Goal: Task Accomplishment & Management: Manage account settings

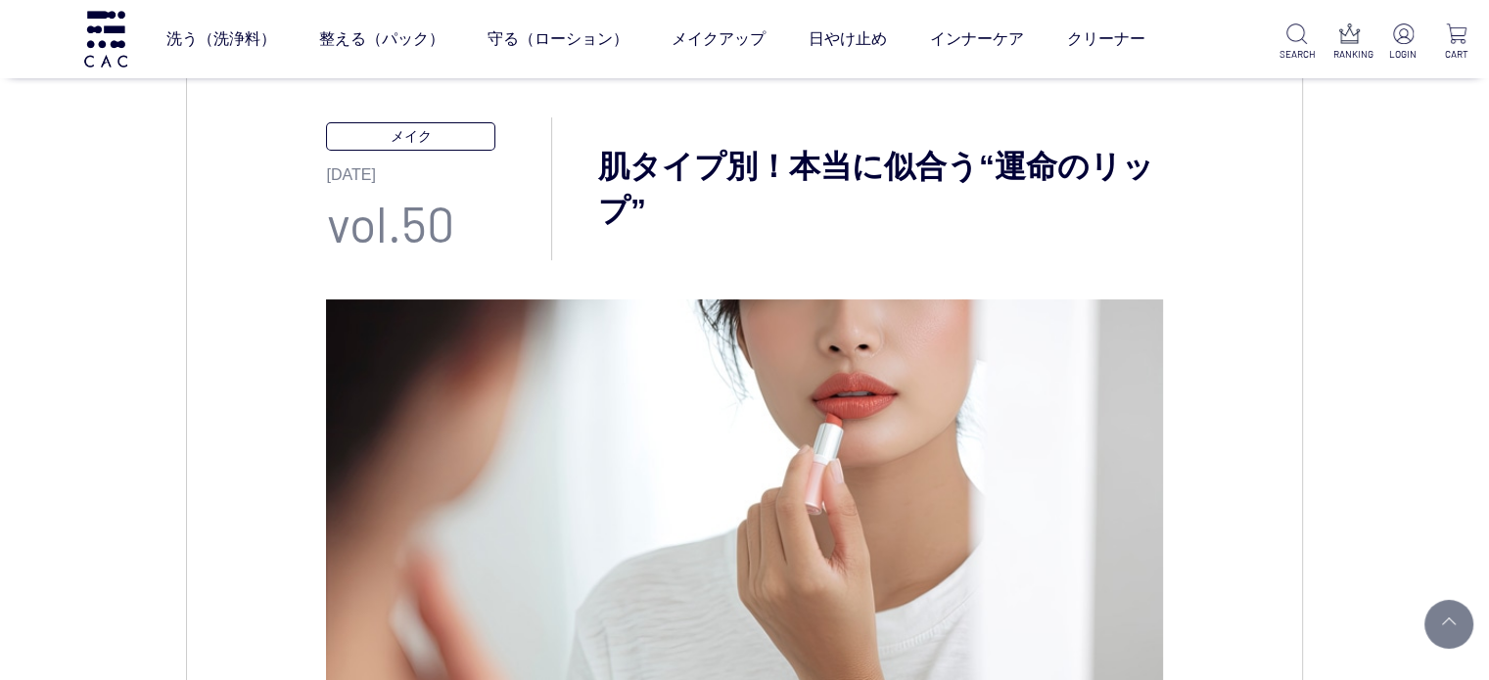
scroll to position [294, 0]
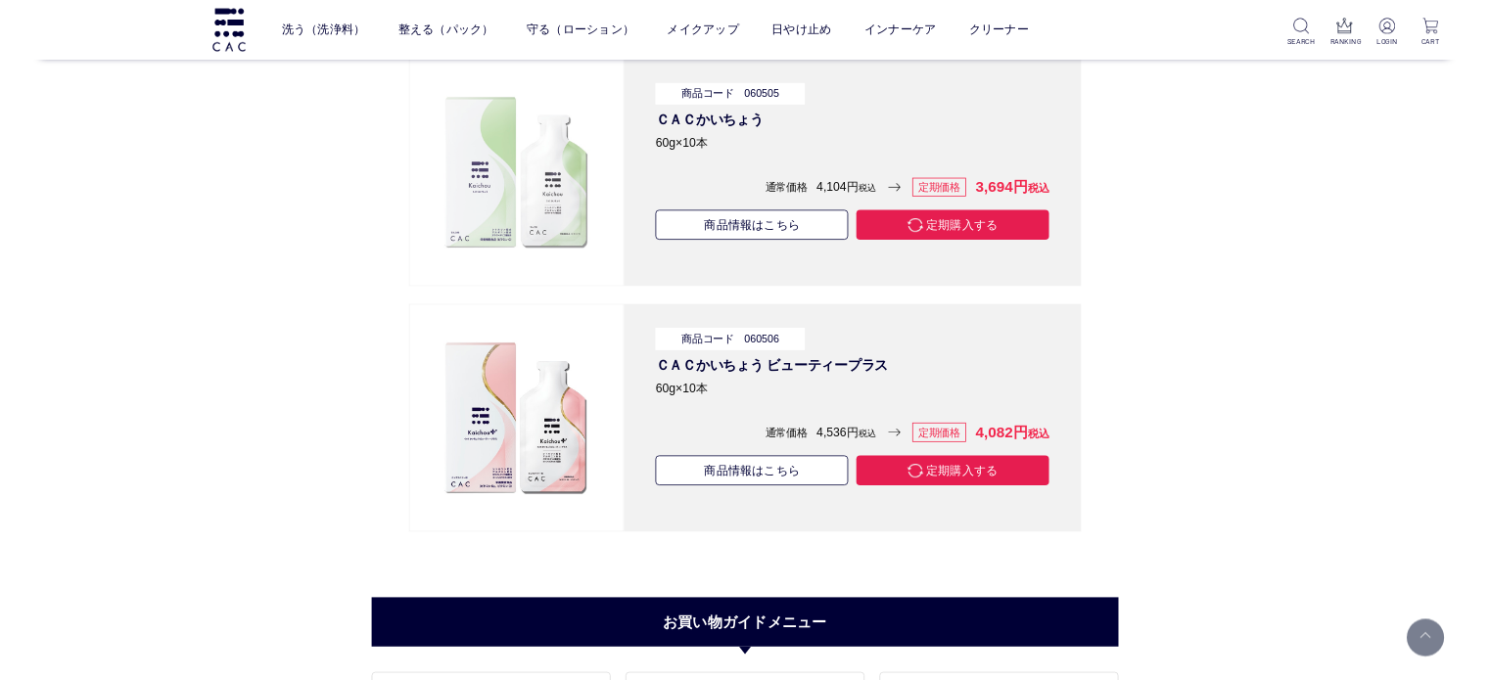
scroll to position [15433, 0]
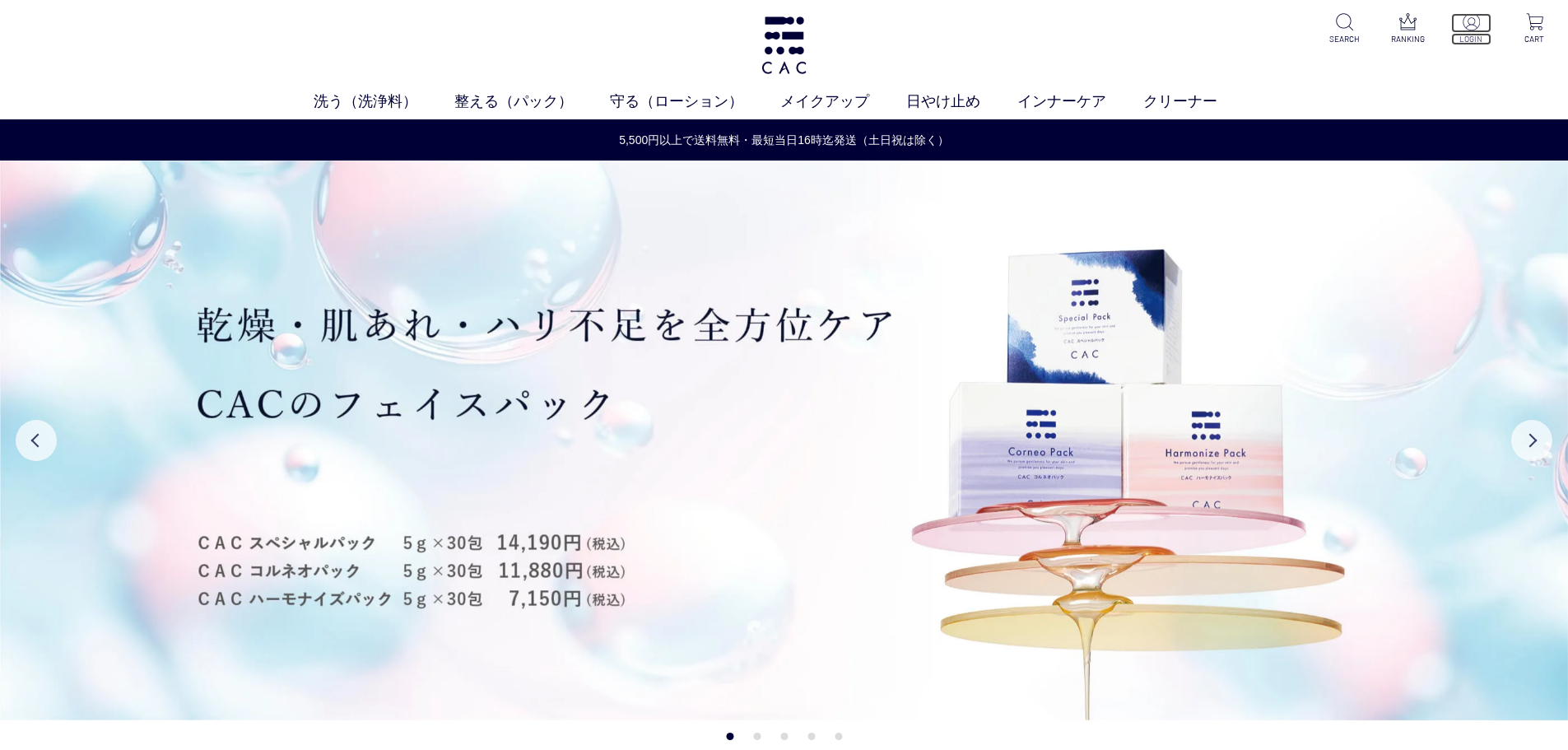
click at [1473, 30] on p at bounding box center [1471, 23] width 40 height 19
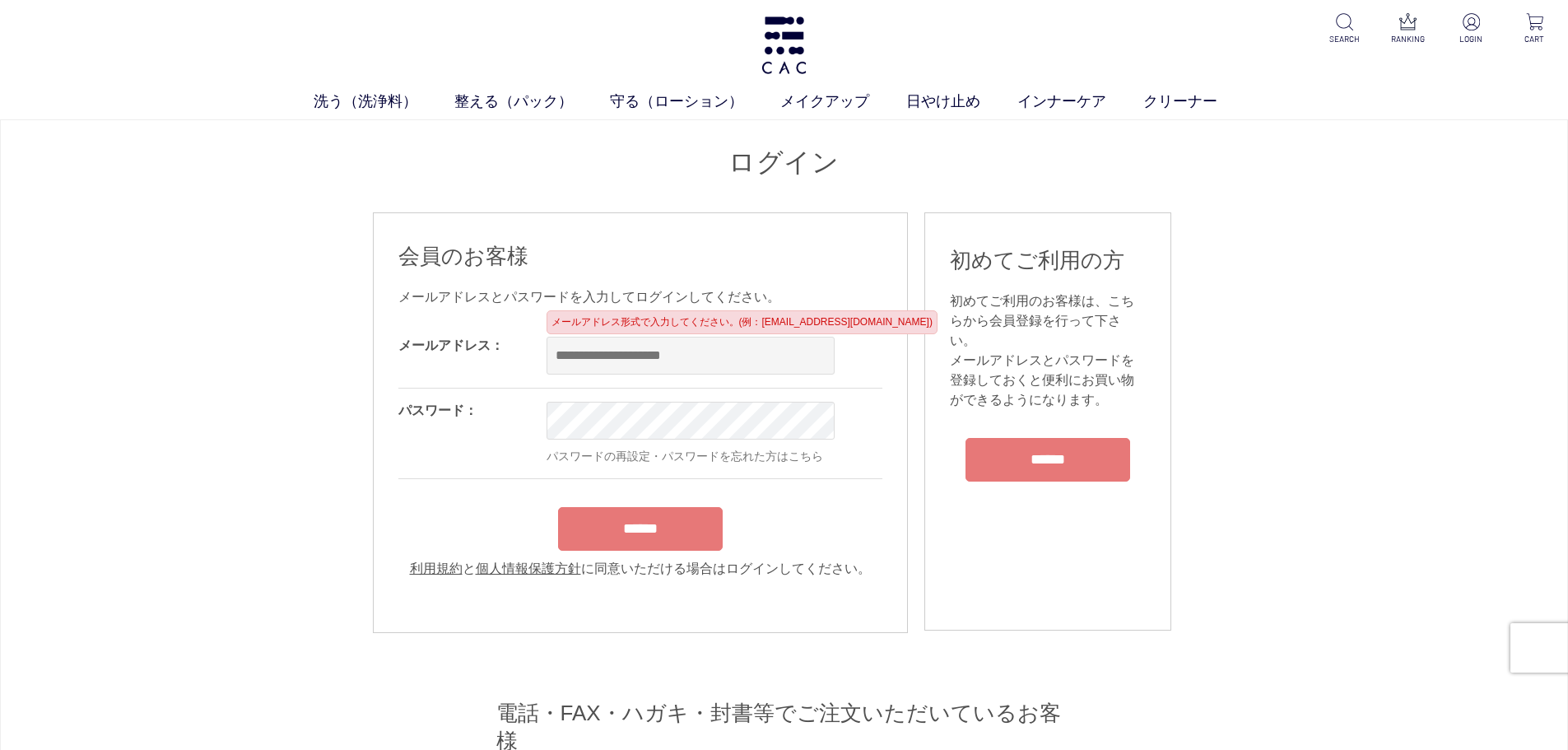
click at [711, 362] on input "email" at bounding box center [690, 355] width 288 height 38
type input "**********"
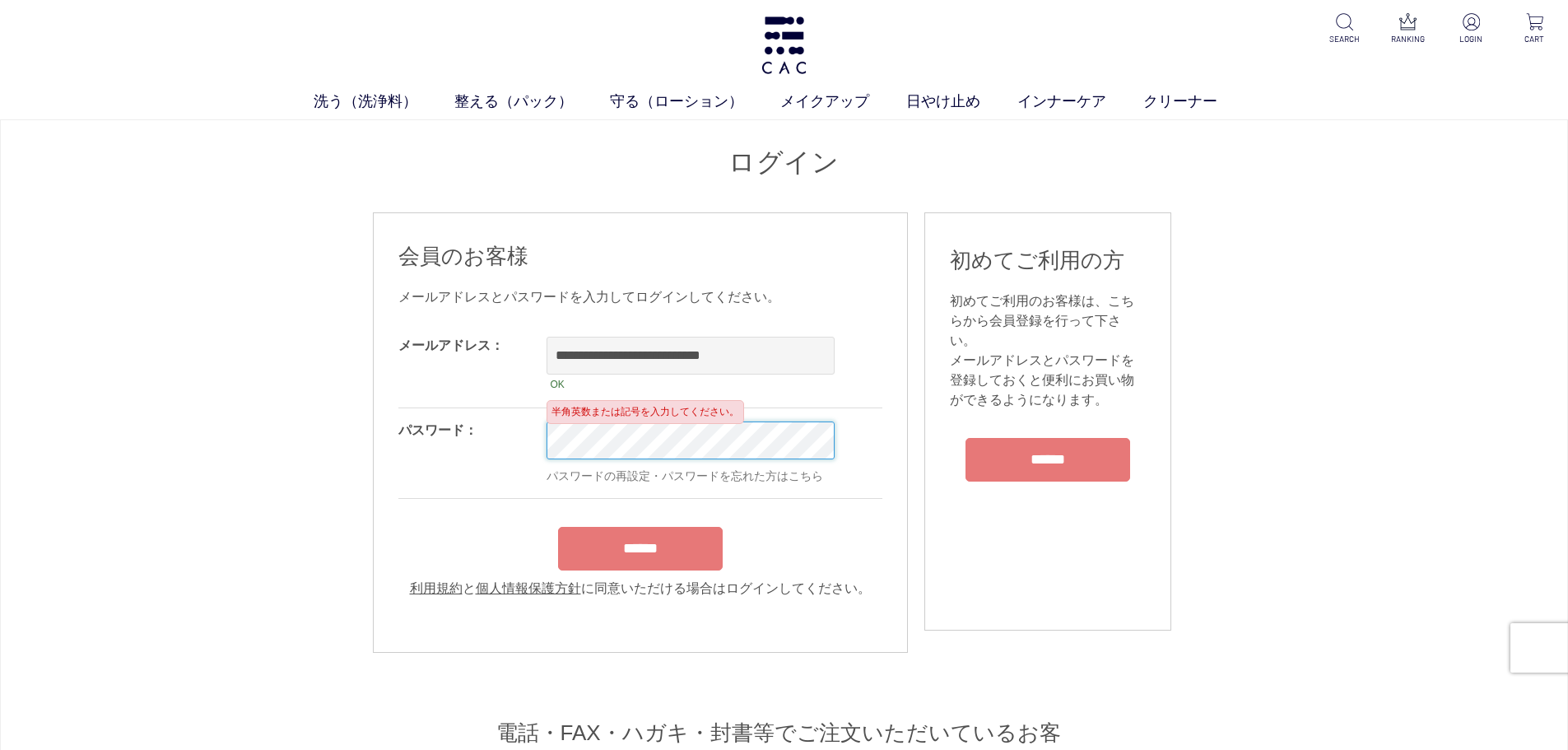
click at [558, 527] on input "******" at bounding box center [641, 549] width 165 height 44
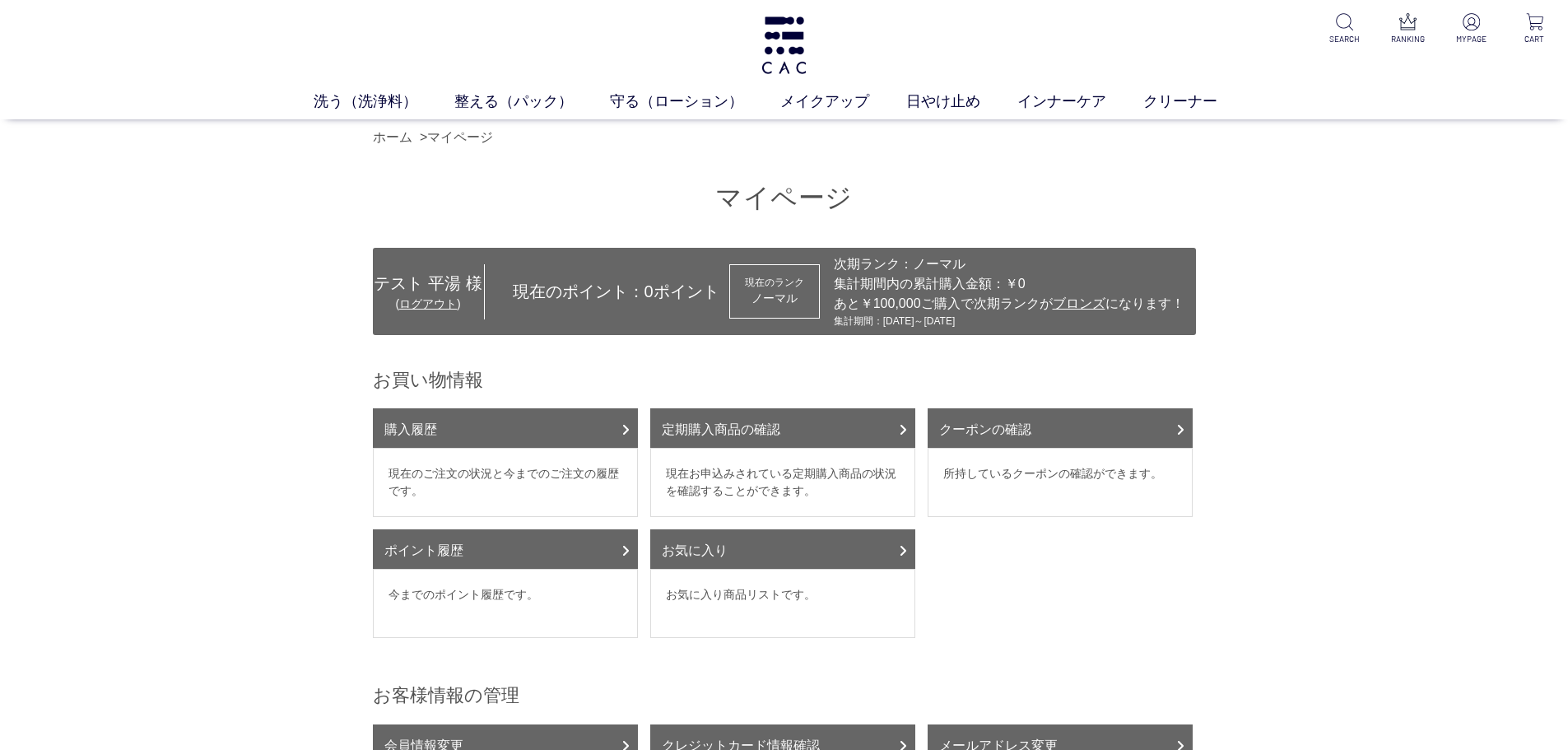
click at [756, 53] on div "洗う（洗浄料） 液体洗浄料 パウダー洗浄料 泡洗顔料 グッズ 整える（パック） フェイスパック ヘアパック 守る（ローション） 保湿化粧水 柔軟化粧水 美容液…" at bounding box center [784, 60] width 1568 height 119
click at [763, 53] on img at bounding box center [784, 45] width 50 height 58
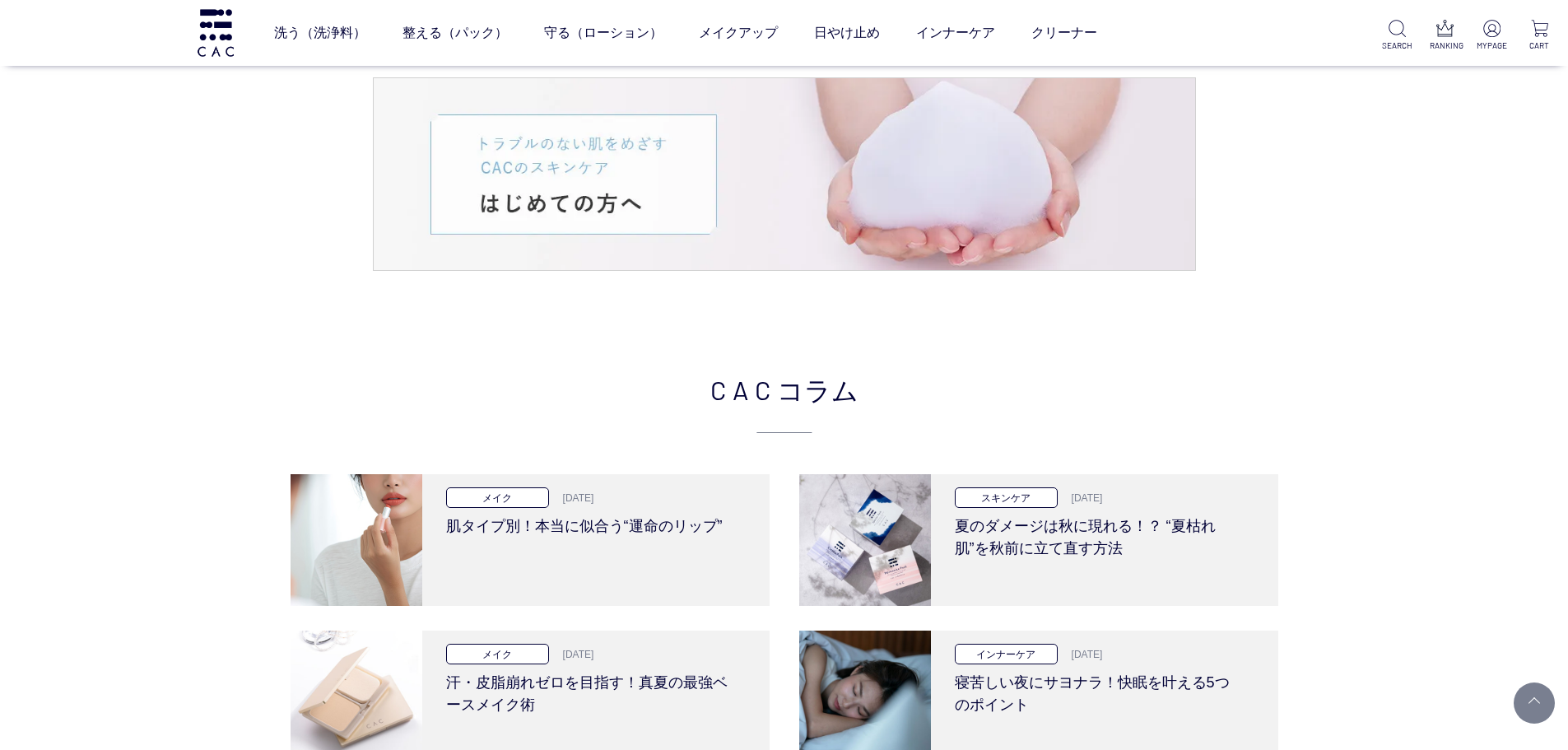
scroll to position [3540, 0]
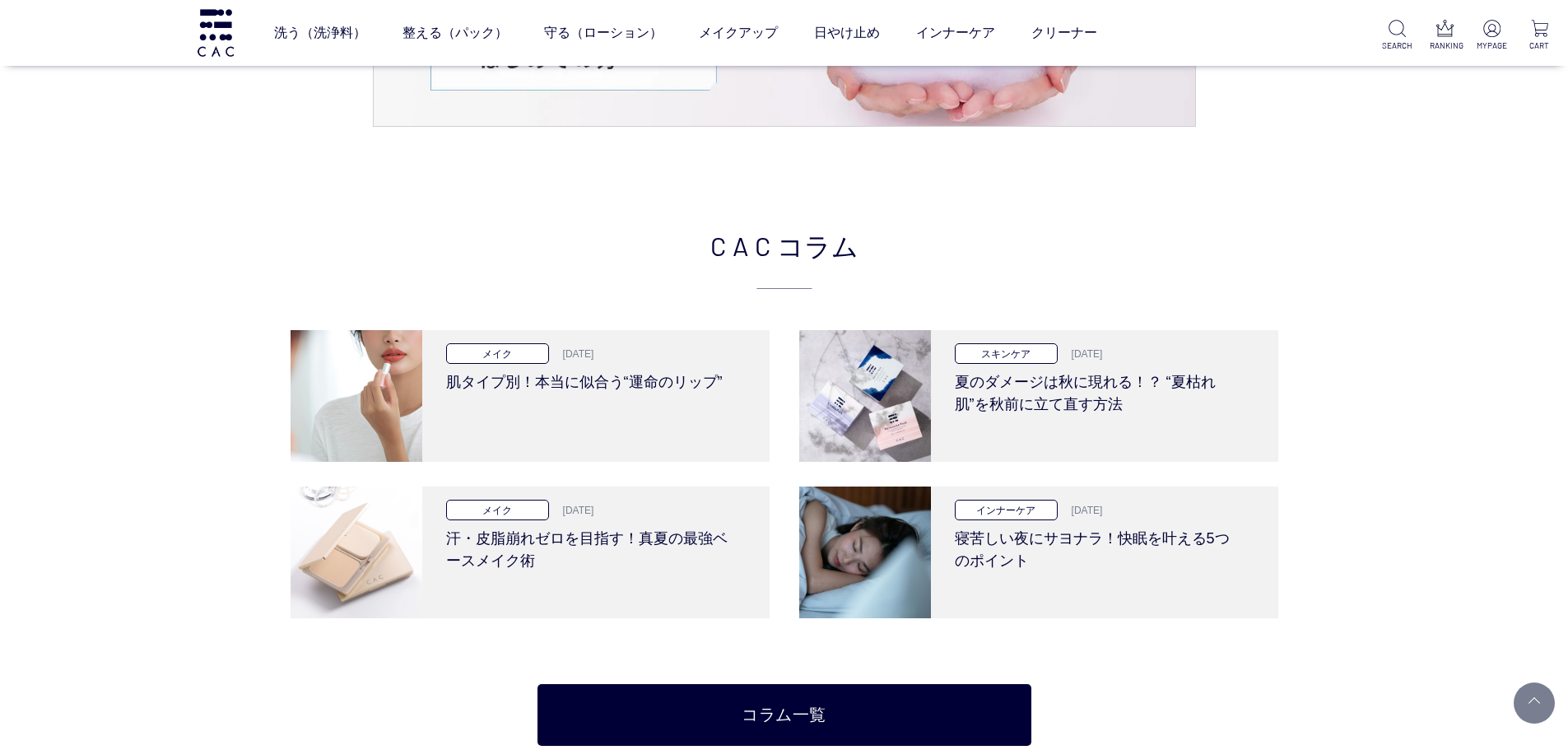
click at [997, 224] on div "CAC コラム メイク [DATE] 肌タイプ別！本当に似合う“運命のリップ” スキンケア [DATE] 夏のダメージは秋に現れる！？ “夏枯れ肌”を秋前に立…" at bounding box center [784, 485] width 1568 height 685
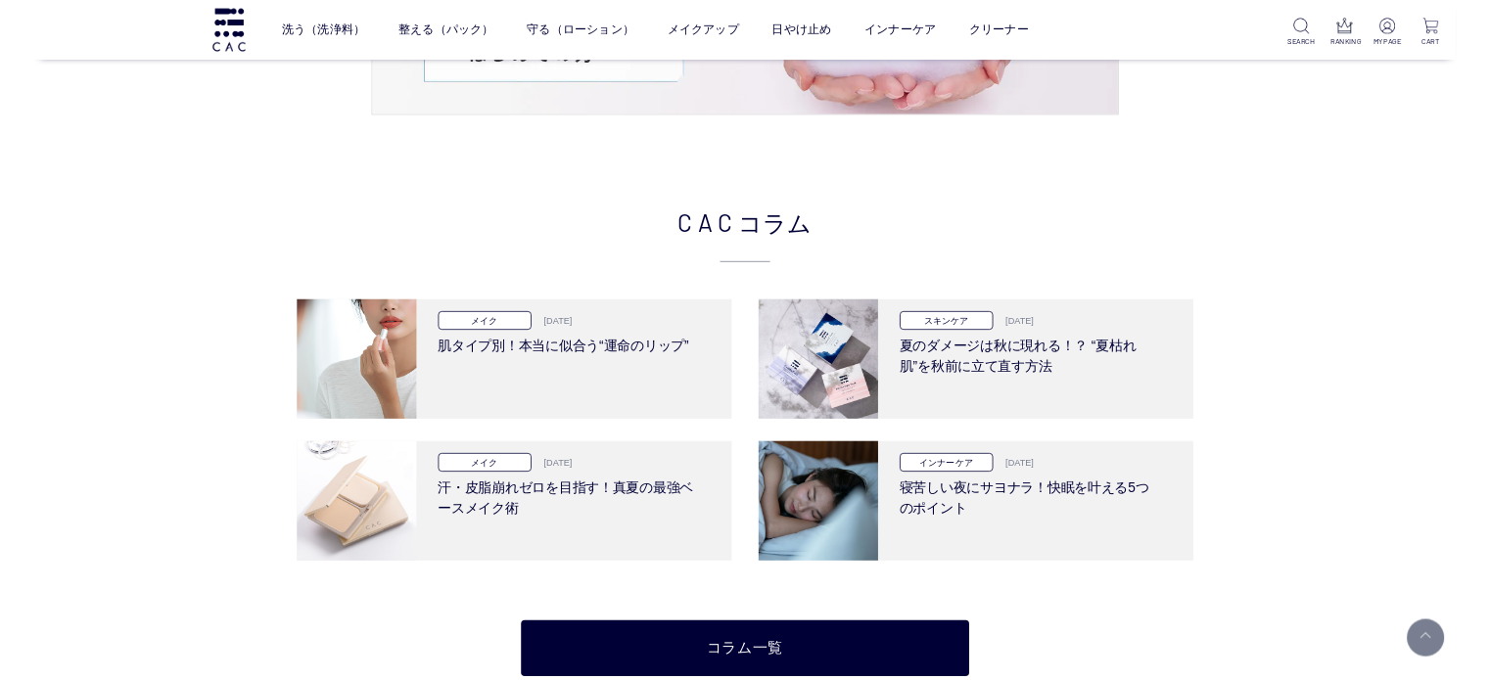
scroll to position [4010, 0]
